Goal: Information Seeking & Learning: Compare options

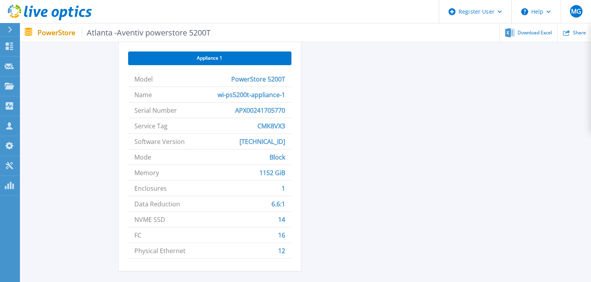
scroll to position [370, 0]
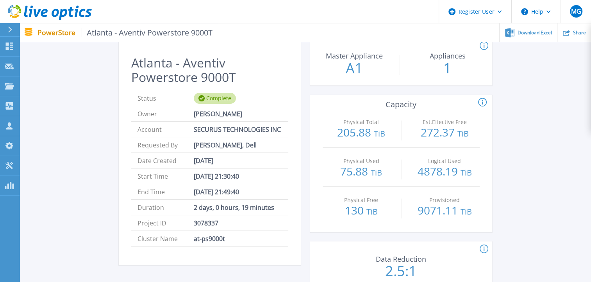
scroll to position [113, 0]
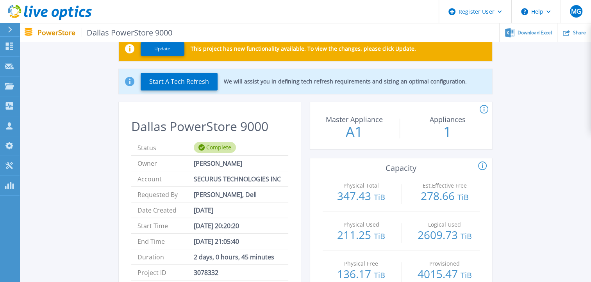
scroll to position [89, 0]
